Goal: Task Accomplishment & Management: Use online tool/utility

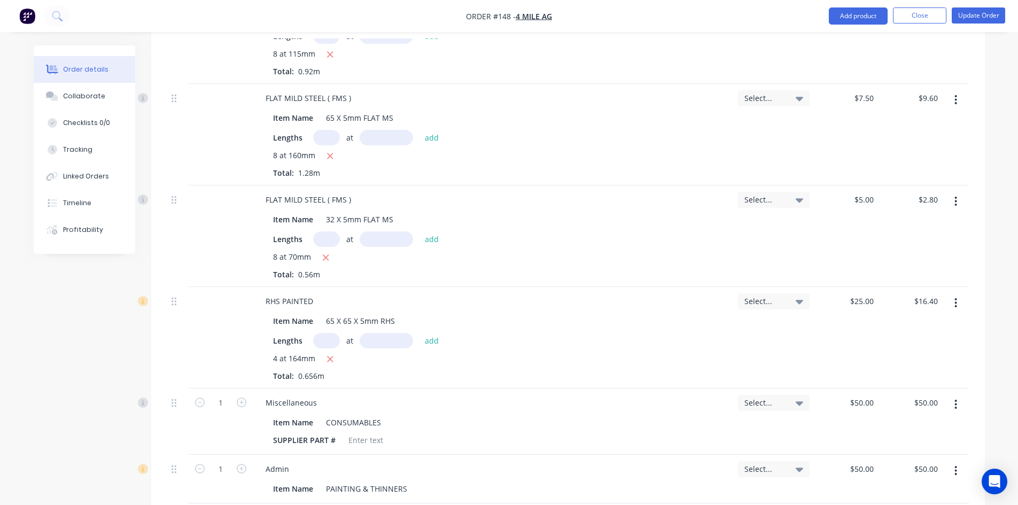
scroll to position [459, 0]
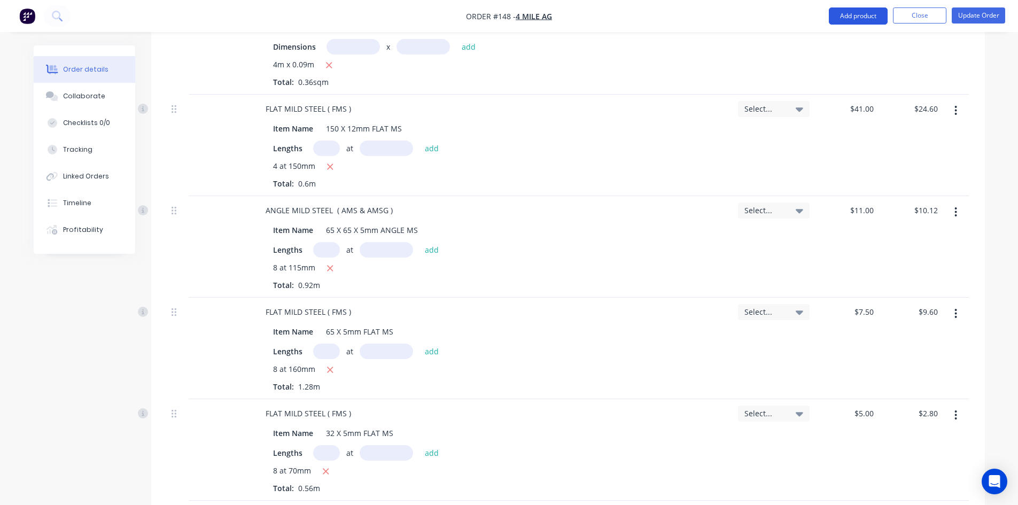
click at [857, 19] on button "Add product" at bounding box center [857, 15] width 59 height 17
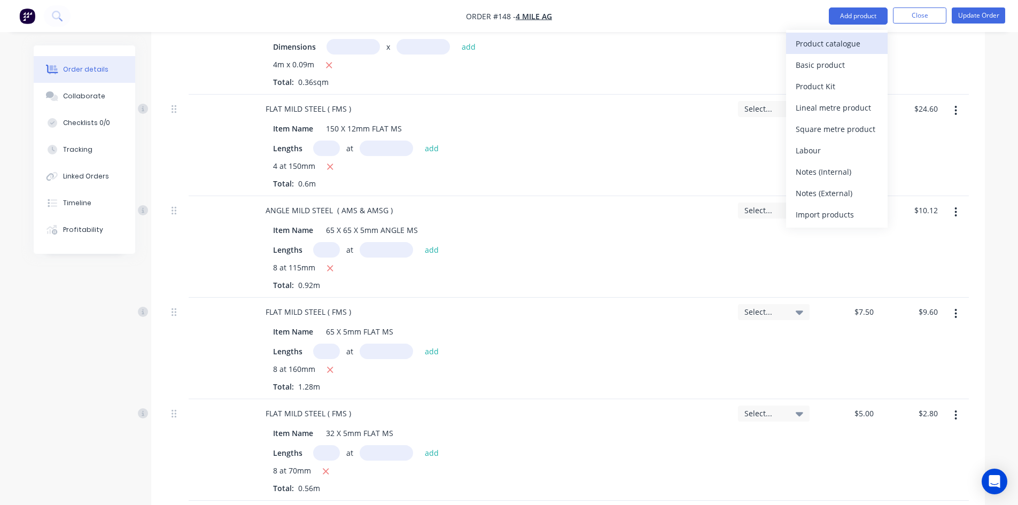
click at [809, 41] on div "Product catalogue" at bounding box center [836, 43] width 82 height 15
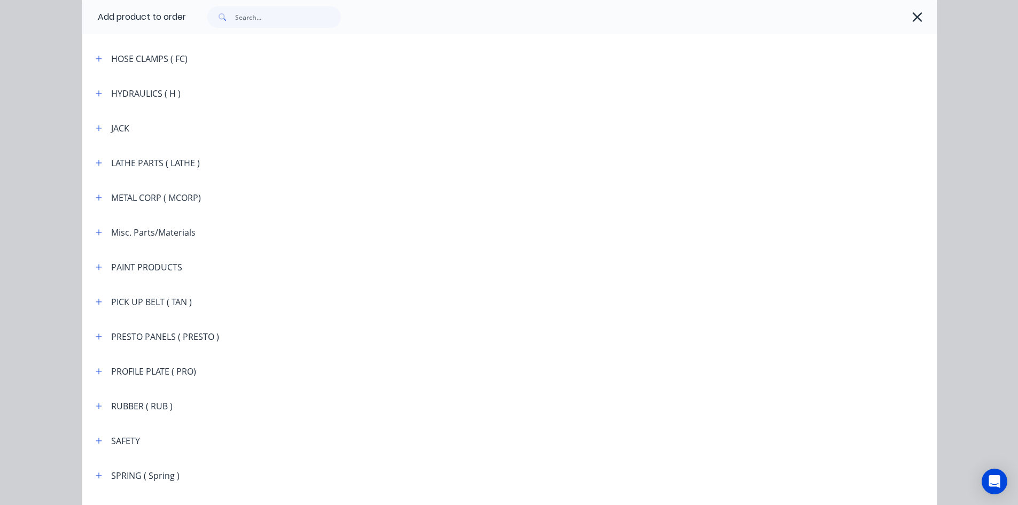
scroll to position [1335, 0]
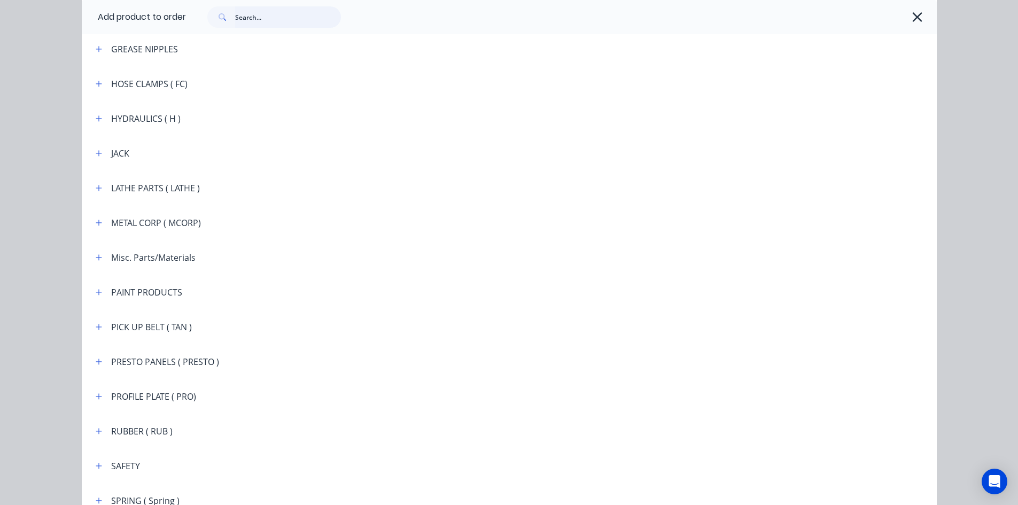
click at [254, 15] on input "text" at bounding box center [288, 16] width 106 height 21
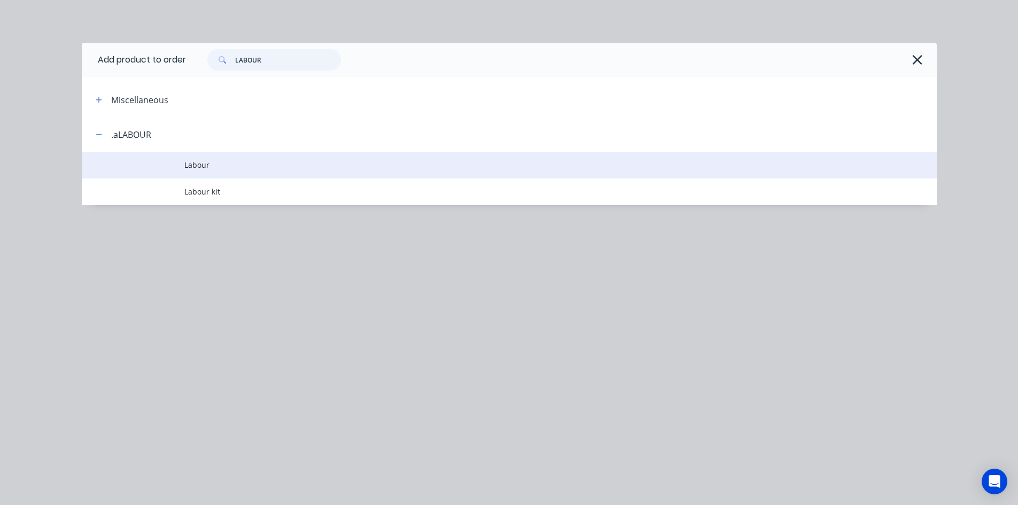
type input "LABOUR"
click at [194, 166] on span "Labour" at bounding box center [484, 164] width 601 height 11
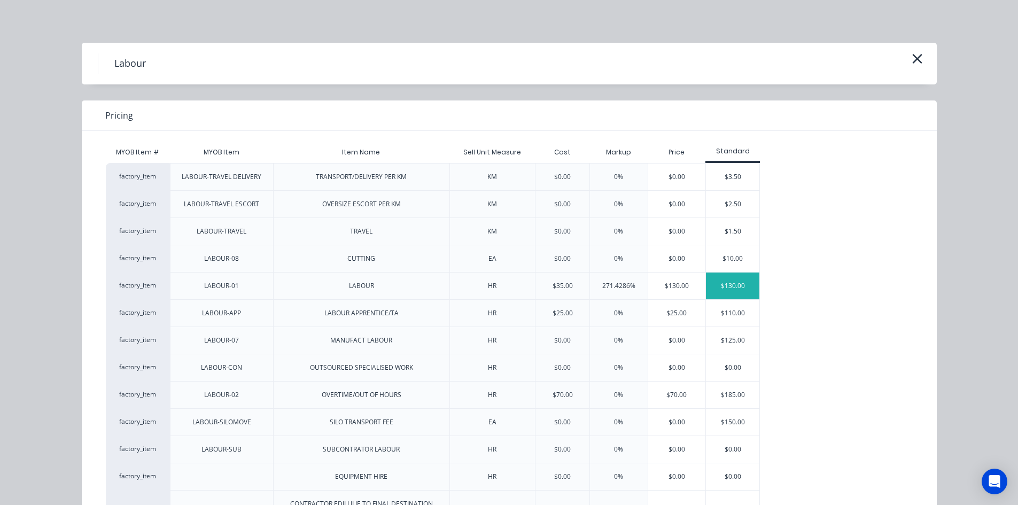
click at [730, 292] on div "$130.00" at bounding box center [732, 285] width 53 height 27
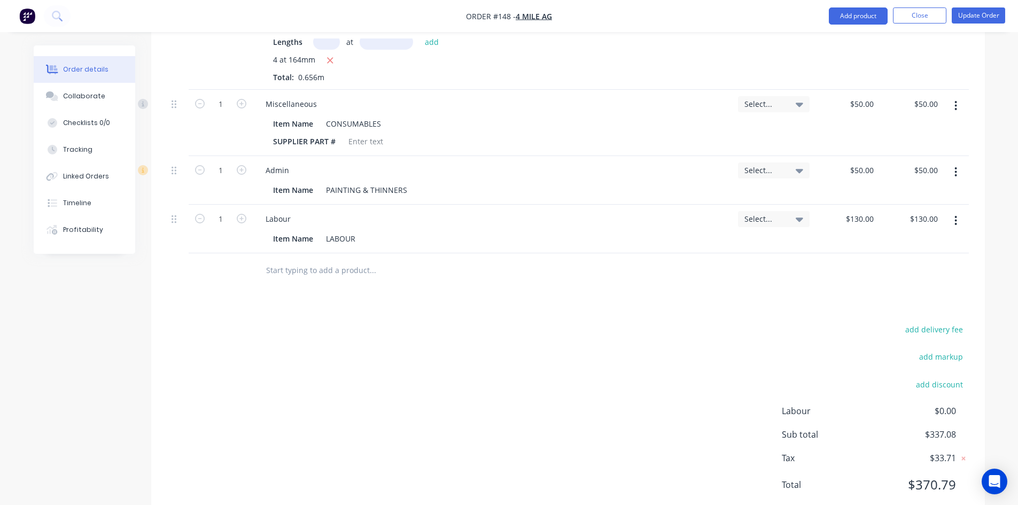
scroll to position [989, 0]
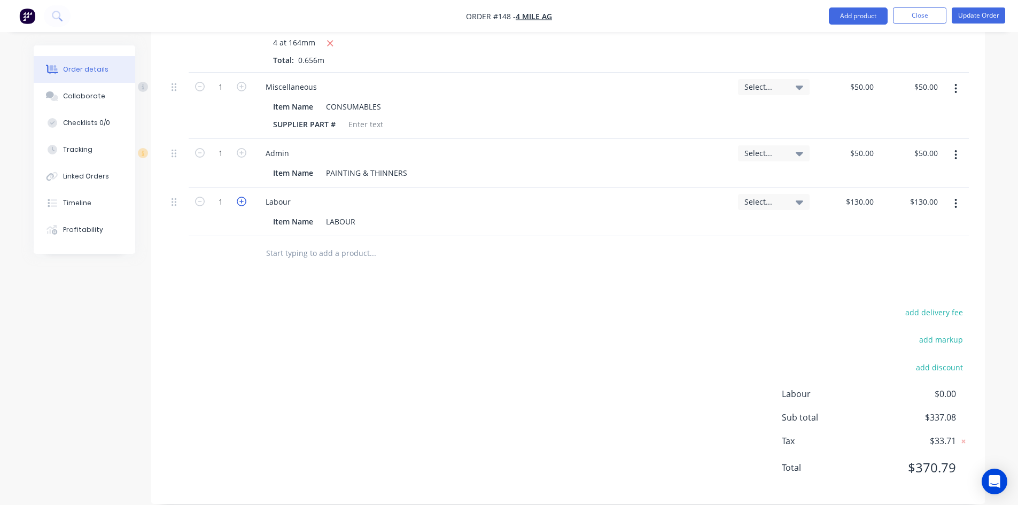
click at [240, 197] on icon "button" at bounding box center [242, 202] width 10 height 10
type input "2"
type input "$260.00"
click at [240, 197] on icon "button" at bounding box center [242, 202] width 10 height 10
type input "3"
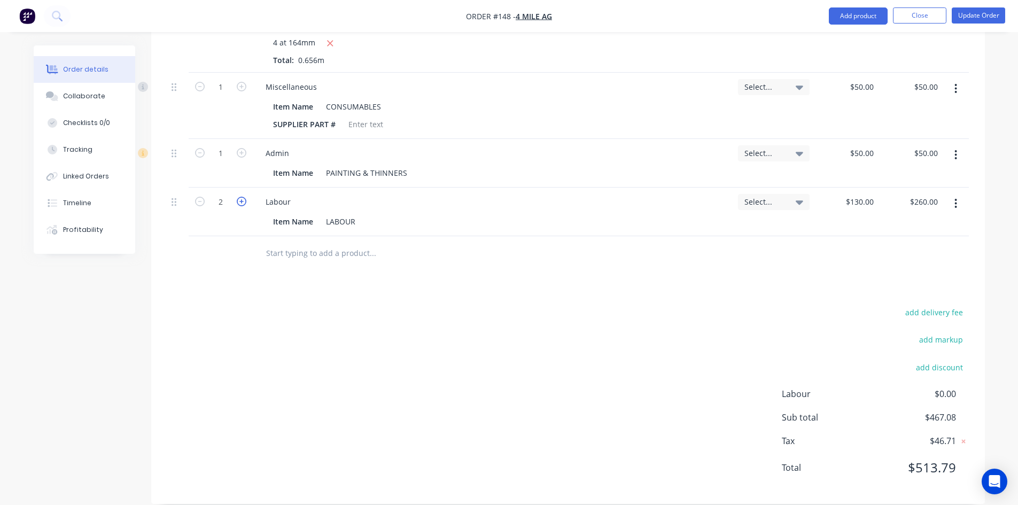
type input "$390.00"
click at [240, 197] on icon "button" at bounding box center [242, 202] width 10 height 10
type input "4"
type input "$520.00"
click at [240, 197] on icon "button" at bounding box center [242, 202] width 10 height 10
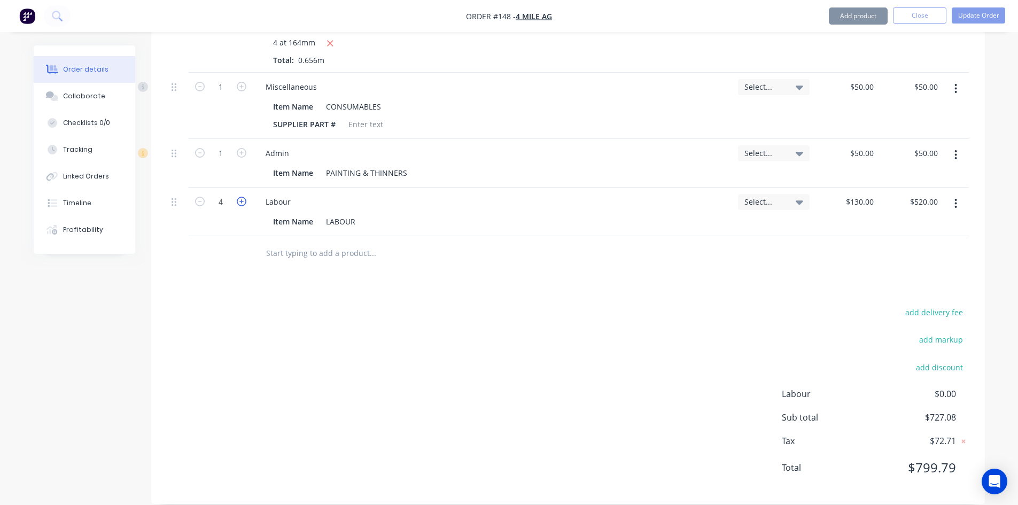
type input "5"
type input "$650.00"
click at [240, 197] on icon "button" at bounding box center [242, 202] width 10 height 10
type input "6"
type input "$780.00"
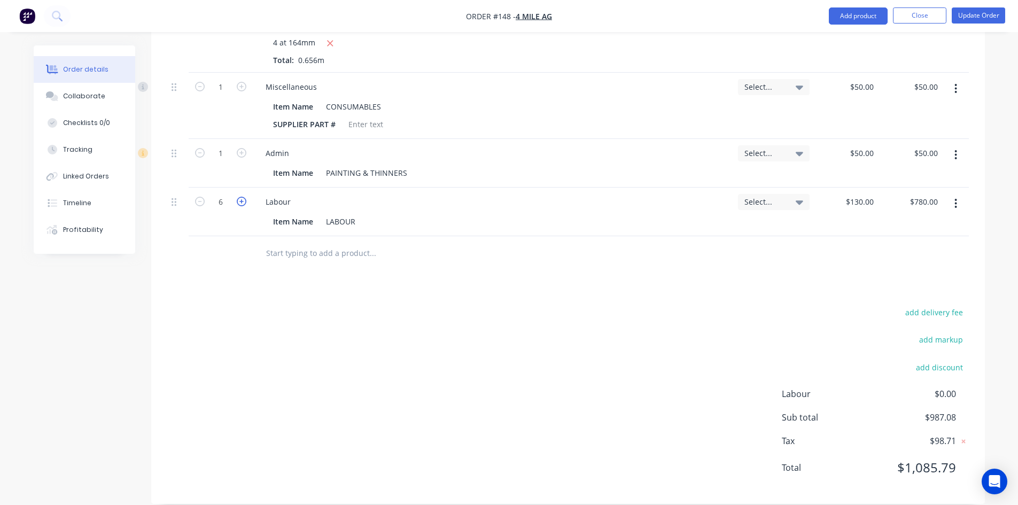
click at [240, 197] on icon "button" at bounding box center [242, 202] width 10 height 10
type input "7"
type input "$910.00"
click at [240, 197] on icon "button" at bounding box center [242, 202] width 10 height 10
type input "8"
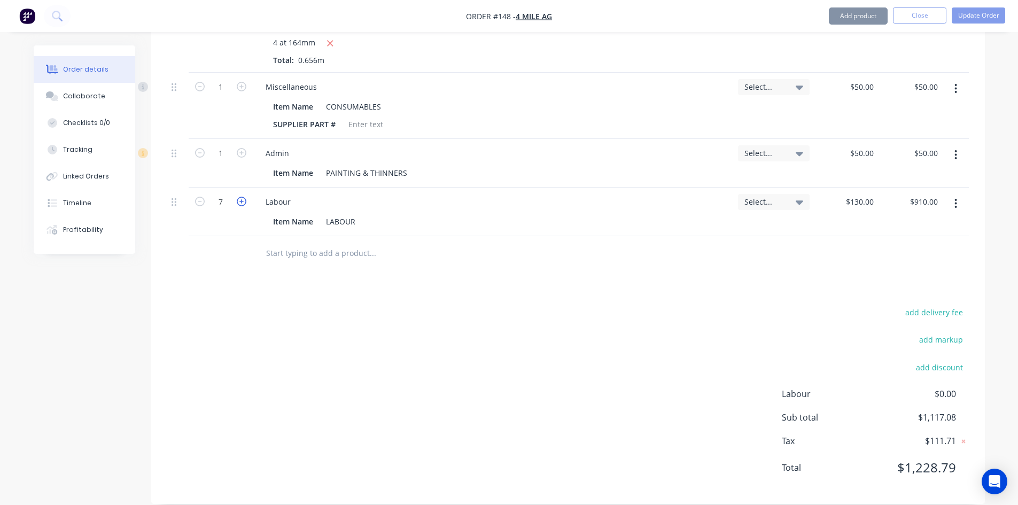
type input "$1,040.00"
click at [240, 197] on icon "button" at bounding box center [242, 202] width 10 height 10
type input "9"
type input "$1,170.00"
click at [240, 197] on icon "button" at bounding box center [242, 202] width 10 height 10
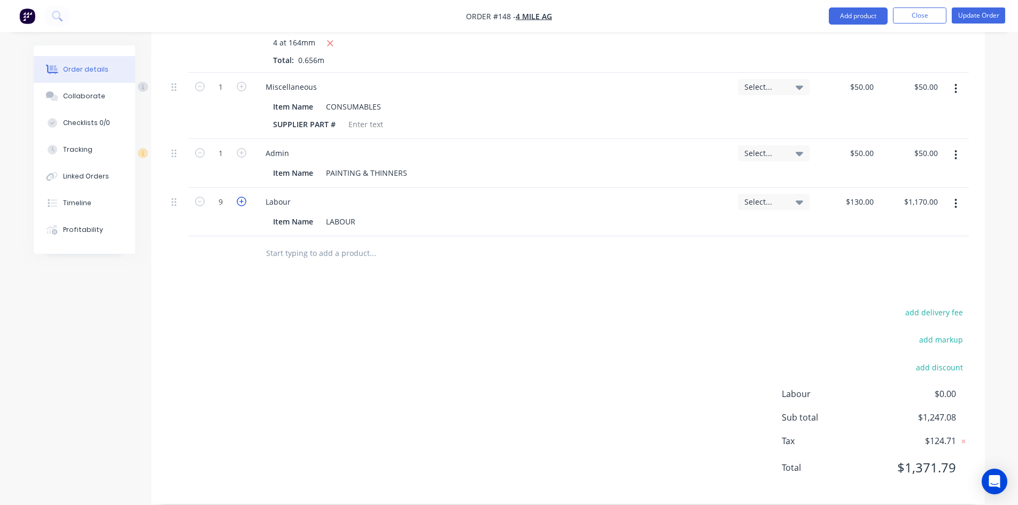
type input "10"
type input "$1,300.00"
click at [240, 197] on icon "button" at bounding box center [242, 202] width 10 height 10
type input "11"
type input "$1,430.00"
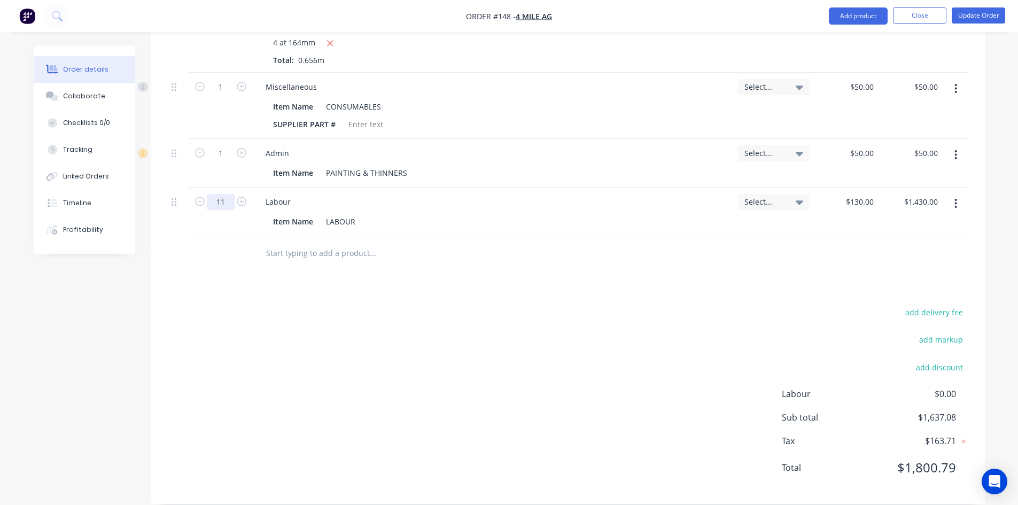
drag, startPoint x: 224, startPoint y: 187, endPoint x: 240, endPoint y: 200, distance: 20.9
click at [224, 194] on input "11" at bounding box center [221, 202] width 28 height 16
type input "11.5"
type input "$1,495.00"
click at [423, 214] on div "Item Name LABOUR" at bounding box center [491, 221] width 444 height 15
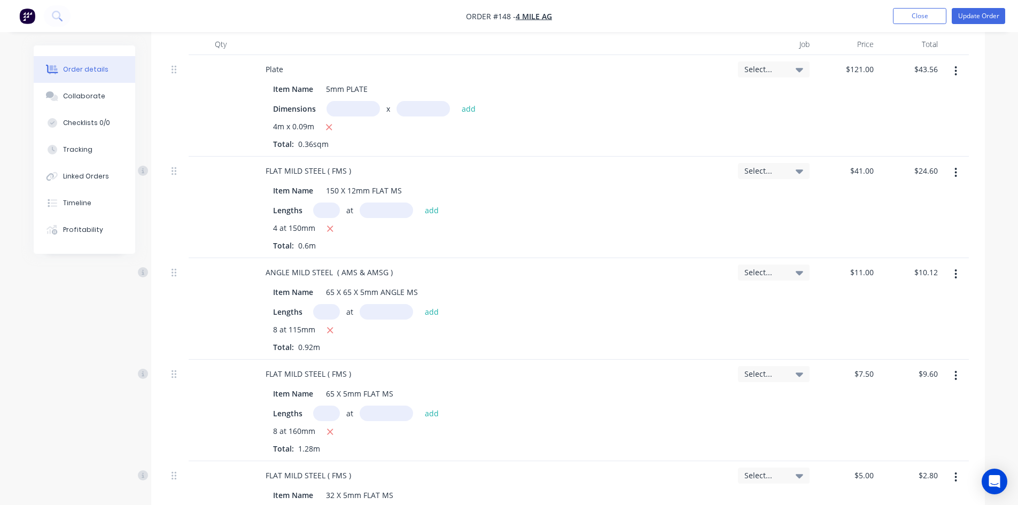
scroll to position [401, 0]
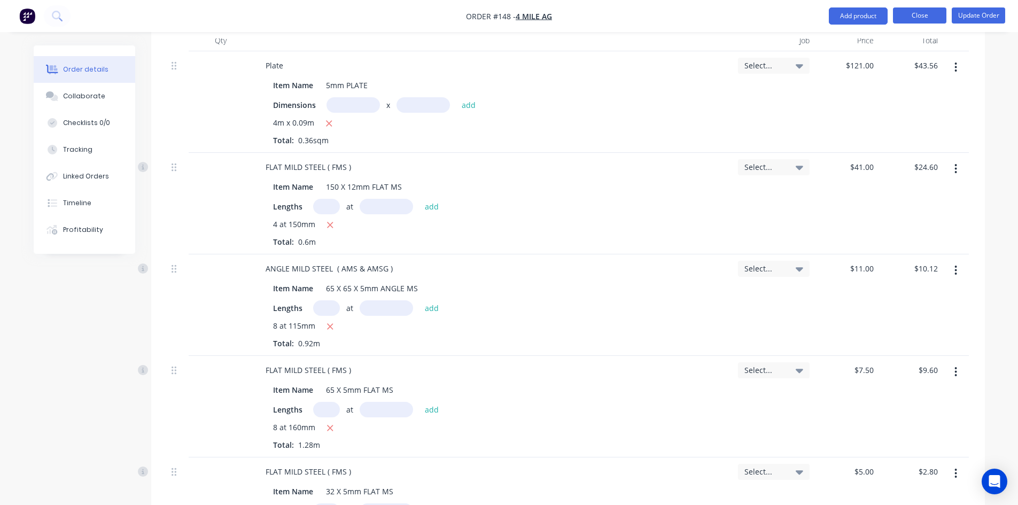
click at [914, 14] on button "Close" at bounding box center [919, 15] width 53 height 16
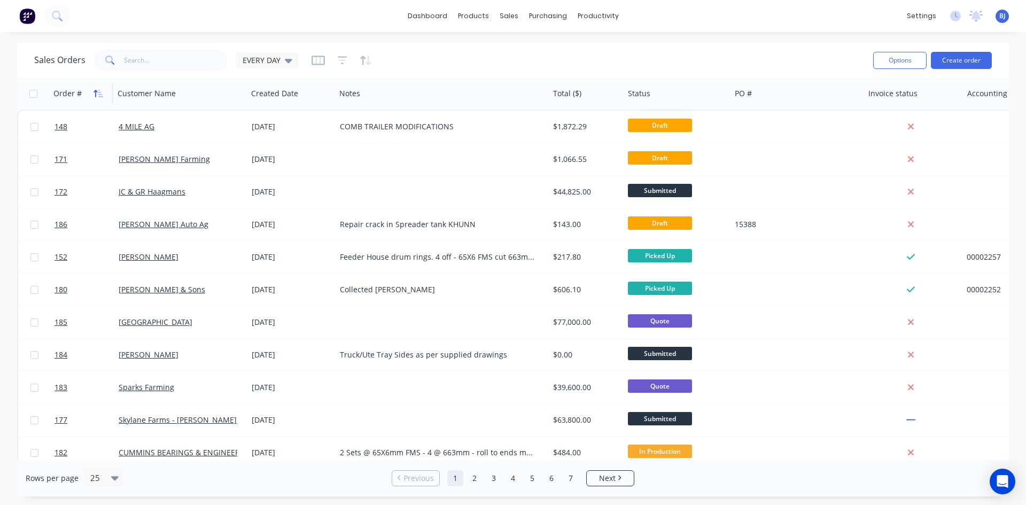
click at [97, 93] on icon "button" at bounding box center [98, 93] width 10 height 9
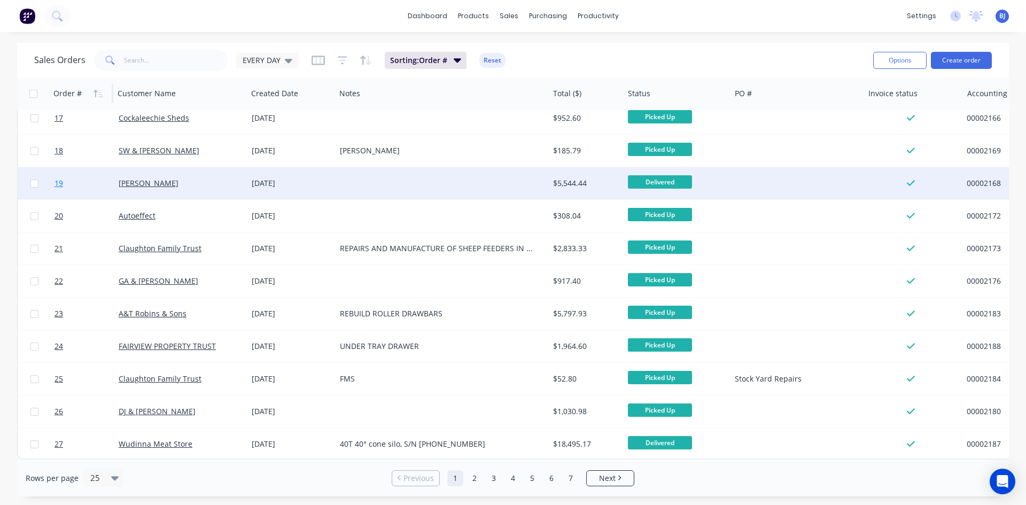
scroll to position [470, 0]
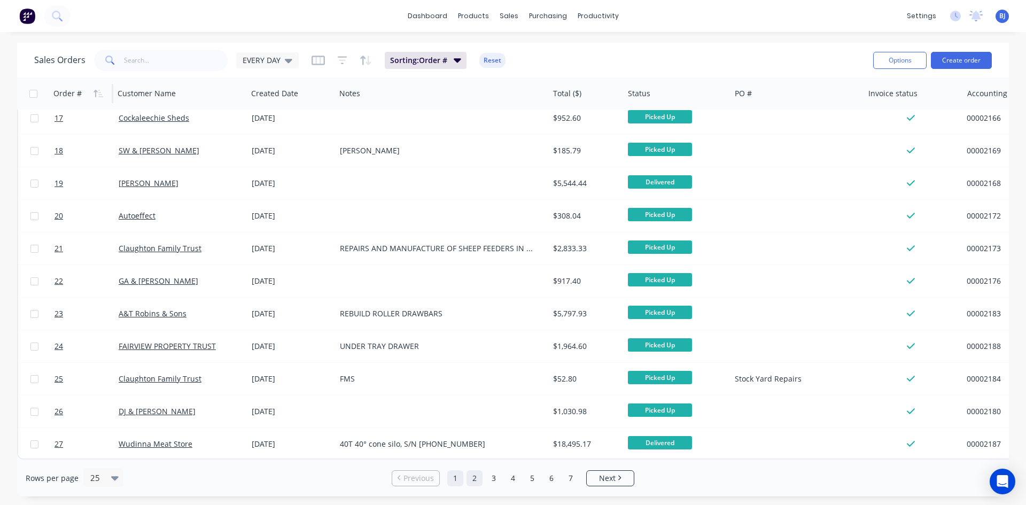
click at [476, 480] on link "2" at bounding box center [474, 478] width 16 height 16
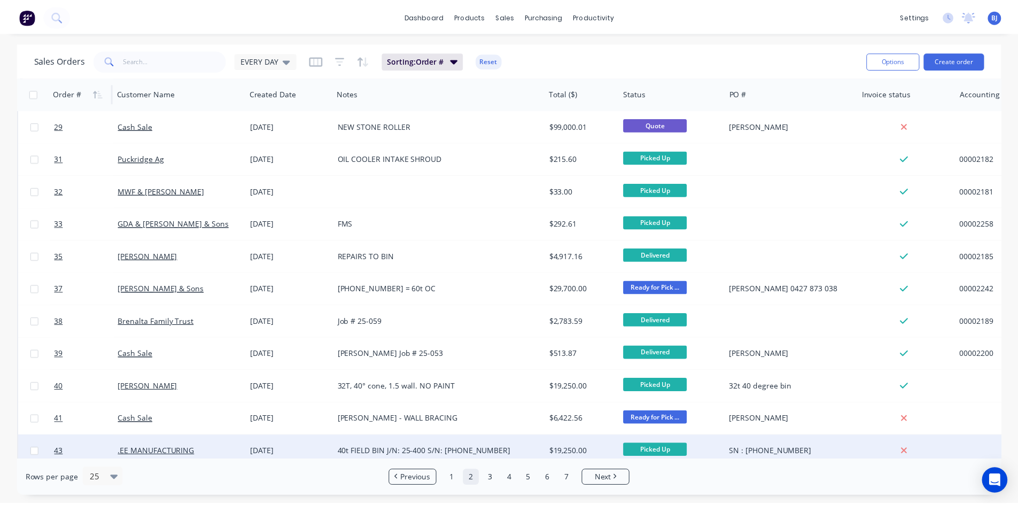
scroll to position [107, 0]
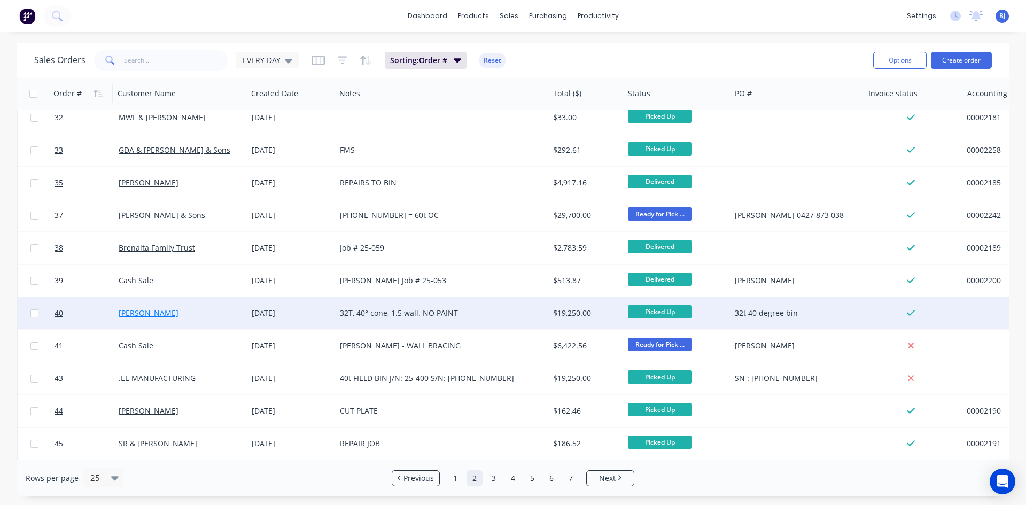
click at [128, 315] on link "[PERSON_NAME]" at bounding box center [149, 313] width 60 height 10
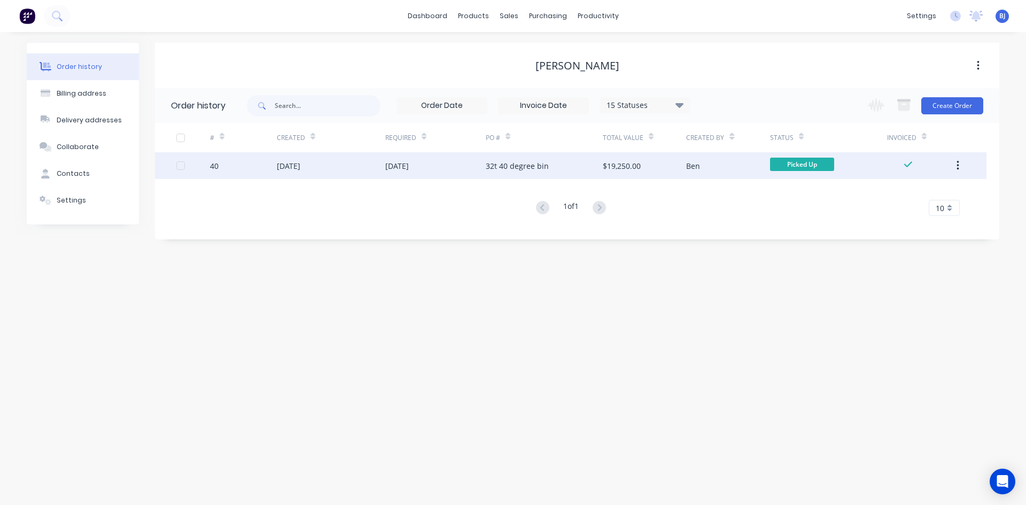
click at [300, 168] on div "[DATE]" at bounding box center [289, 165] width 24 height 11
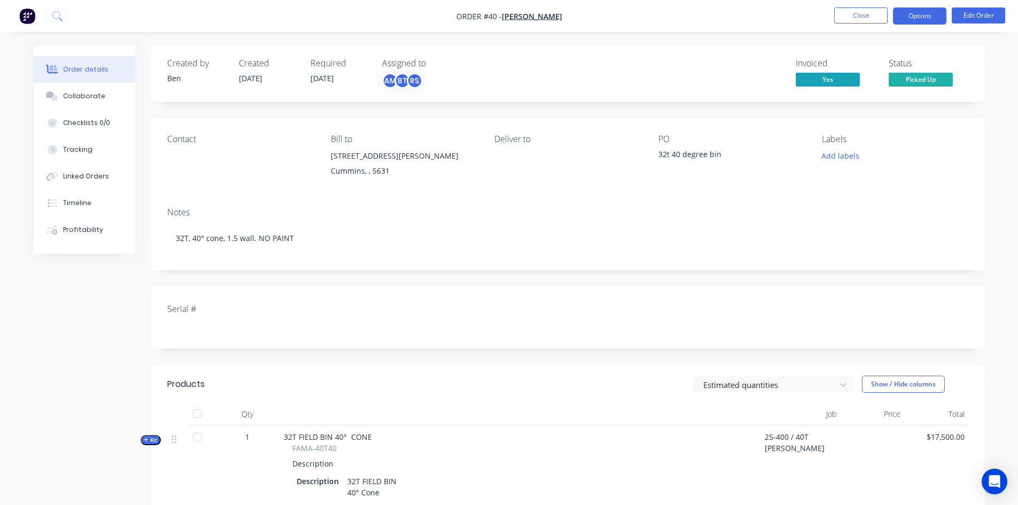
click at [934, 19] on button "Options" at bounding box center [919, 15] width 53 height 17
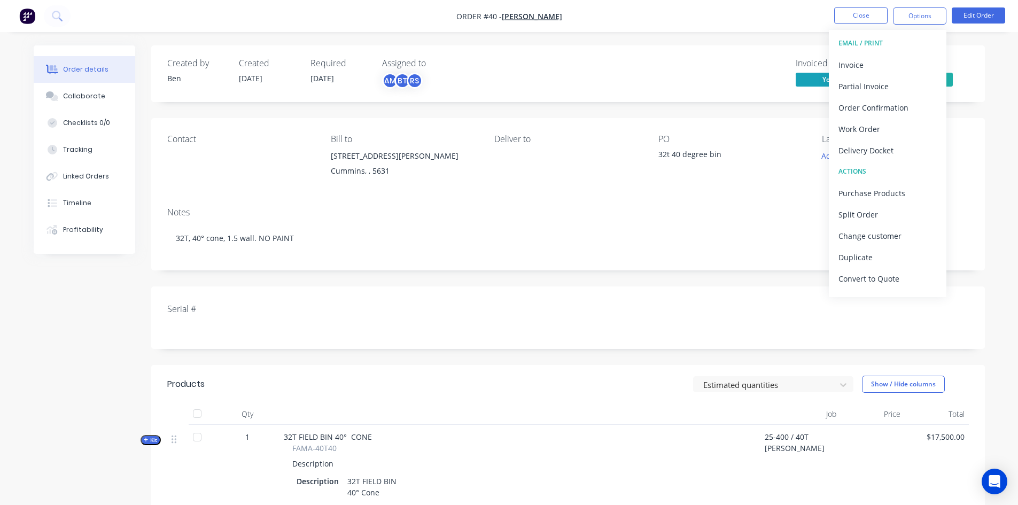
click at [852, 40] on div "EMAIL / PRINT" at bounding box center [887, 43] width 98 height 14
click at [871, 149] on div "Delivery Docket" at bounding box center [887, 150] width 98 height 15
click at [862, 17] on button "Close" at bounding box center [860, 15] width 53 height 16
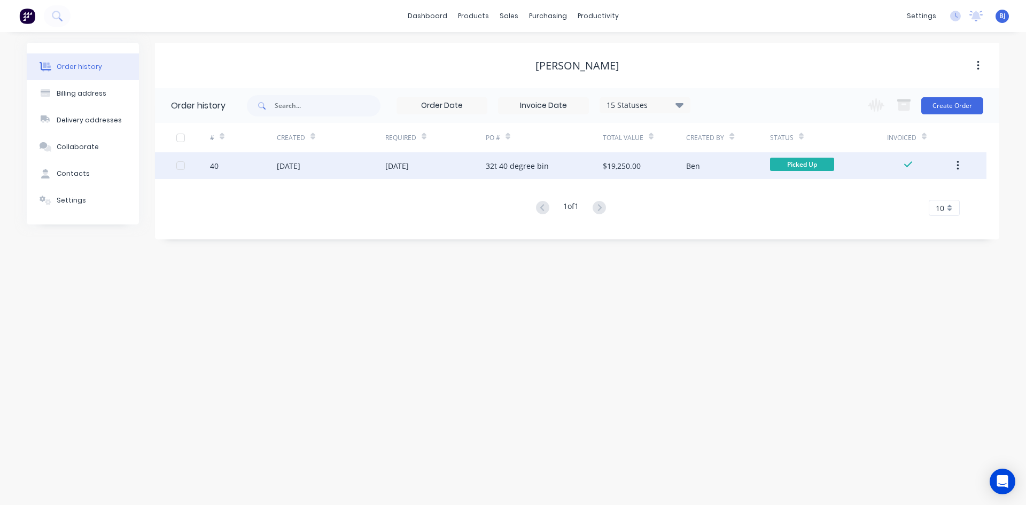
click at [285, 167] on div "[DATE]" at bounding box center [289, 165] width 24 height 11
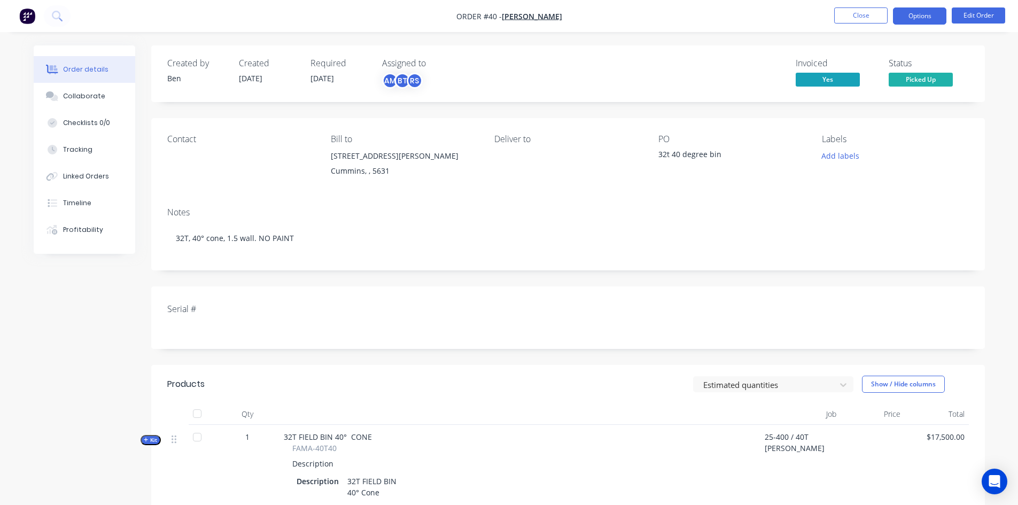
click at [912, 19] on button "Options" at bounding box center [919, 15] width 53 height 17
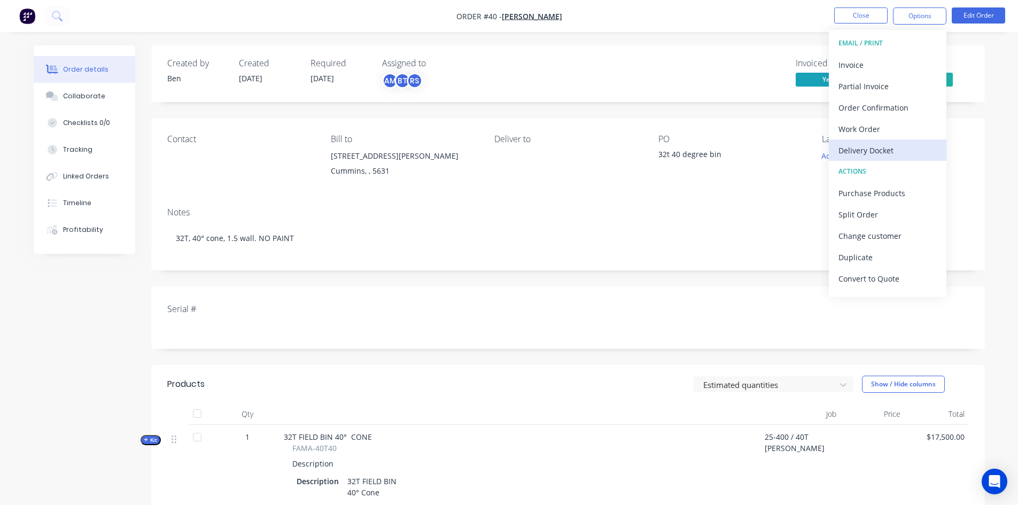
click at [872, 149] on div "Delivery Docket" at bounding box center [887, 150] width 98 height 15
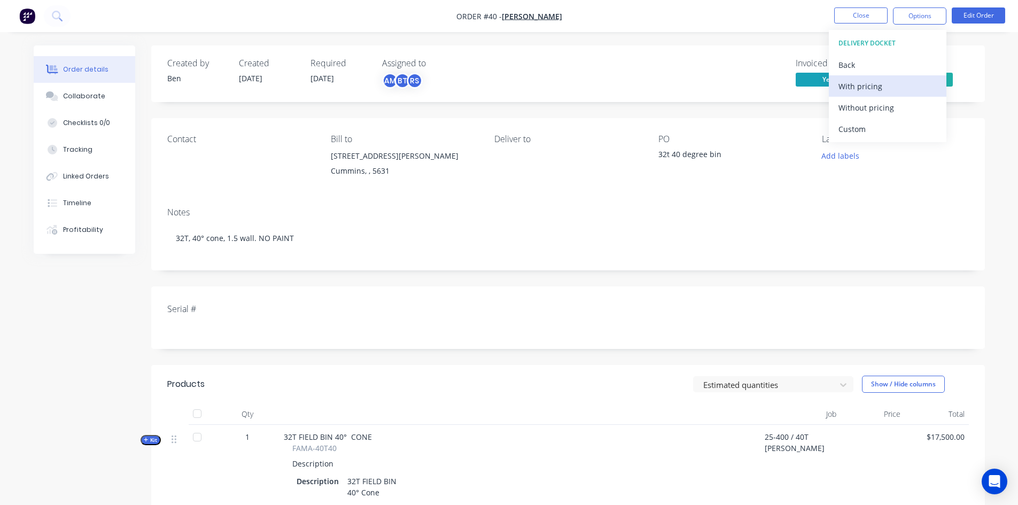
click at [861, 89] on div "With pricing" at bounding box center [887, 86] width 98 height 15
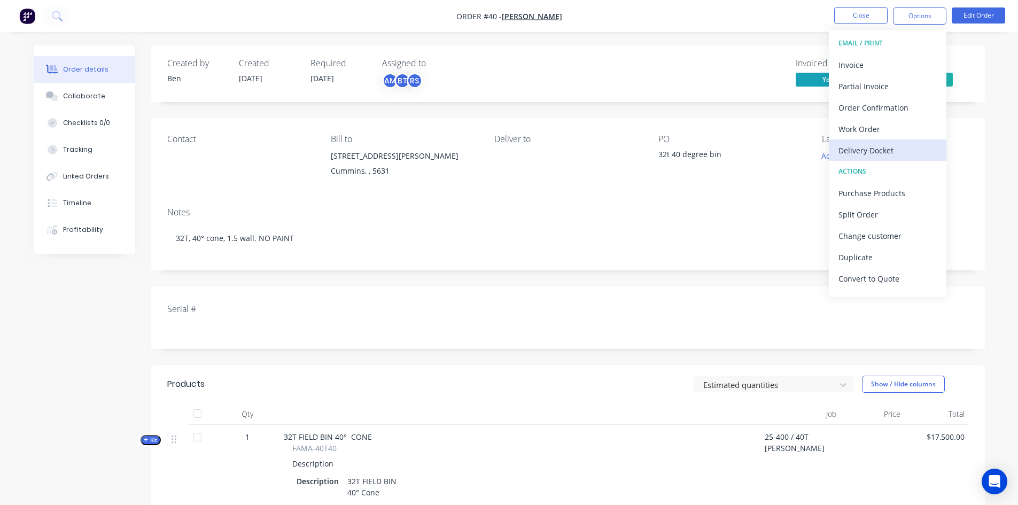
click at [871, 151] on div "Delivery Docket" at bounding box center [887, 150] width 98 height 15
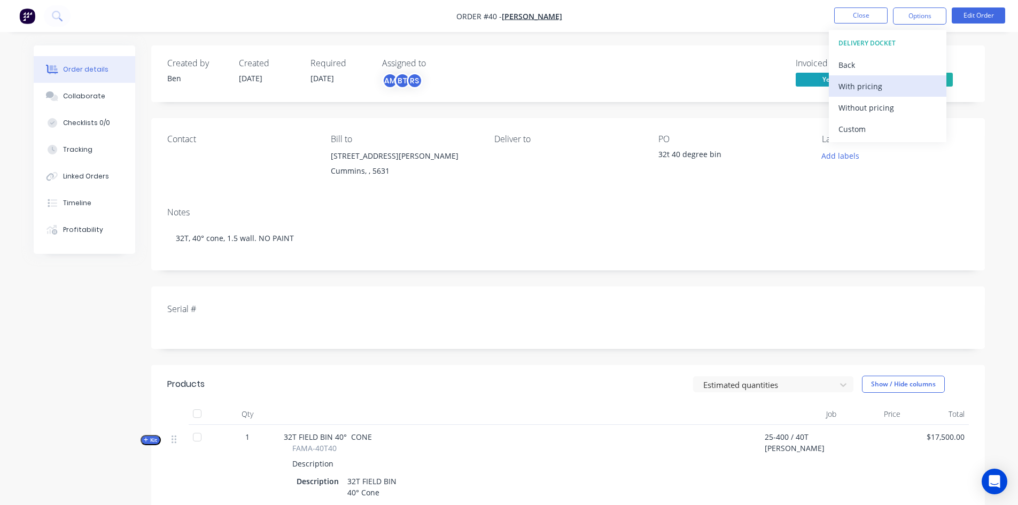
click at [865, 89] on div "With pricing" at bounding box center [887, 86] width 98 height 15
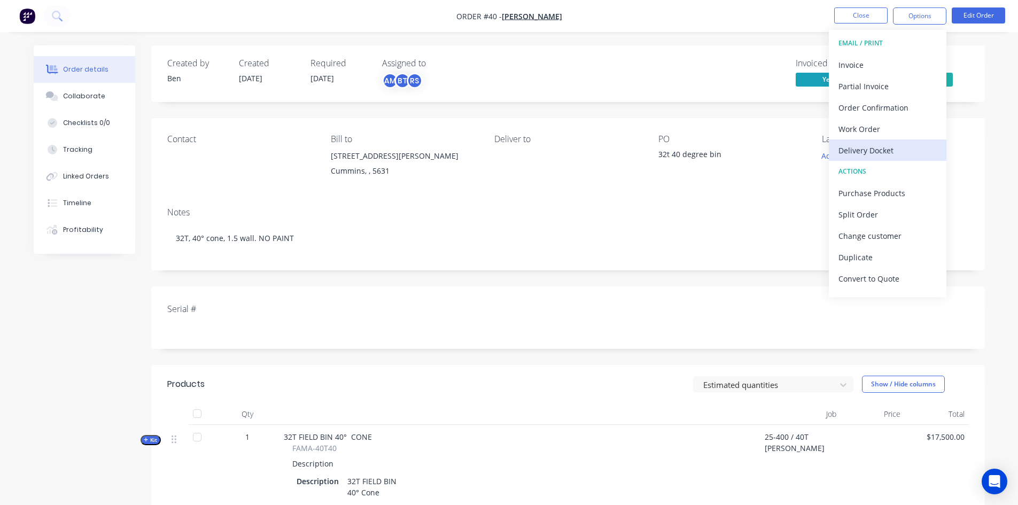
click at [872, 153] on div "Delivery Docket" at bounding box center [887, 150] width 98 height 15
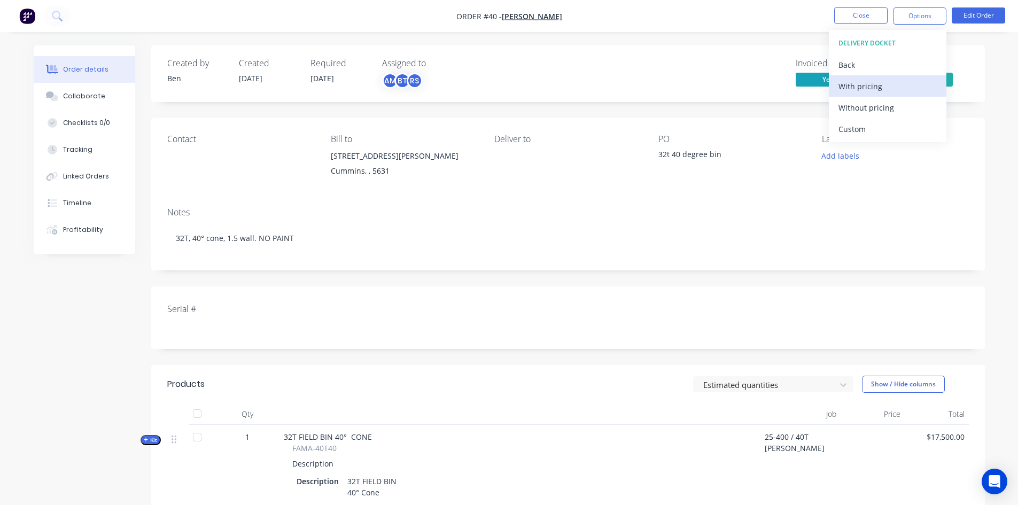
click at [862, 88] on div "With pricing" at bounding box center [887, 86] width 98 height 15
